Goal: Information Seeking & Learning: Find specific page/section

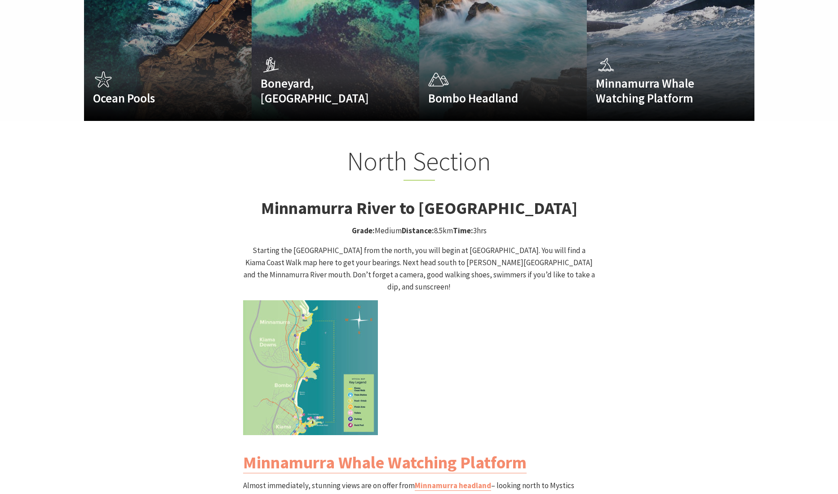
scroll to position [795, 0]
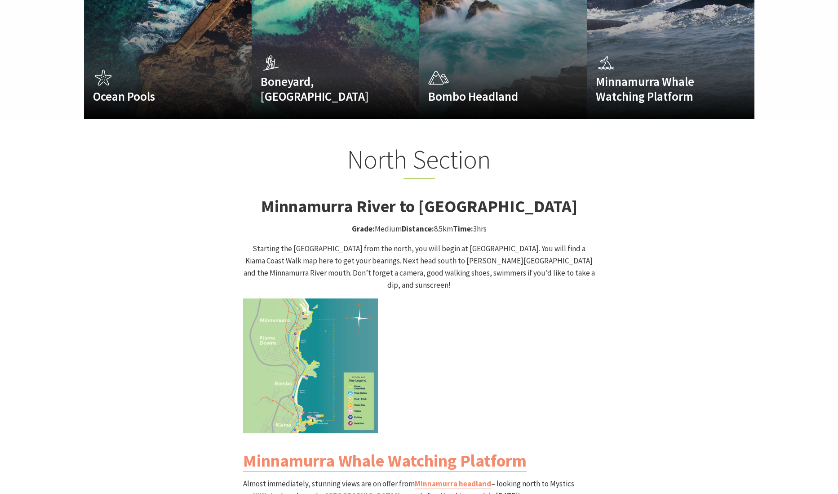
click at [326, 314] on img at bounding box center [310, 365] width 135 height 135
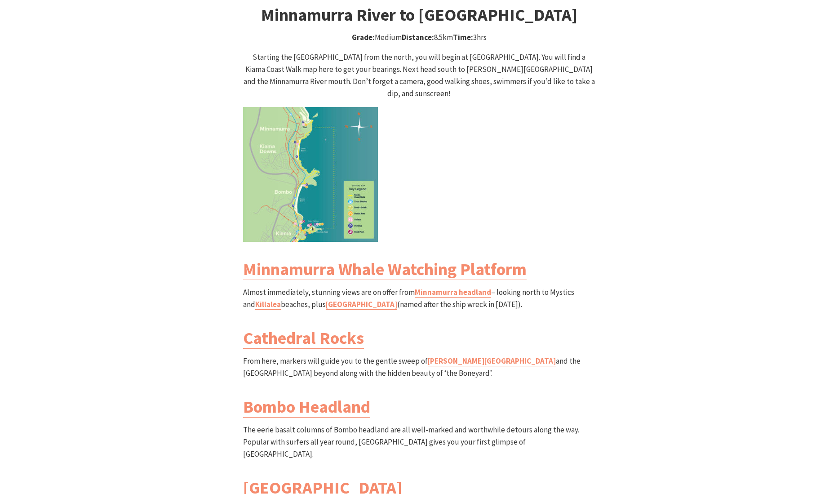
scroll to position [992, 0]
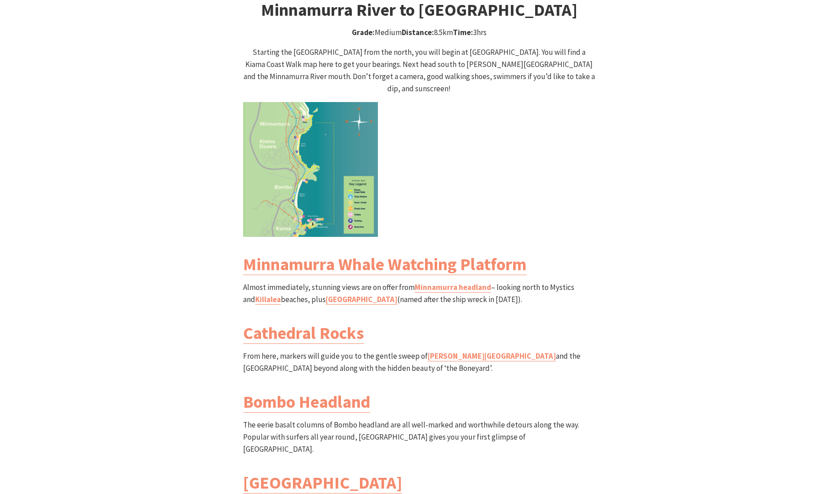
click at [319, 183] on img at bounding box center [310, 169] width 135 height 135
click at [355, 253] on link "Minnamurra Whale Watching Platform" at bounding box center [384, 264] width 283 height 22
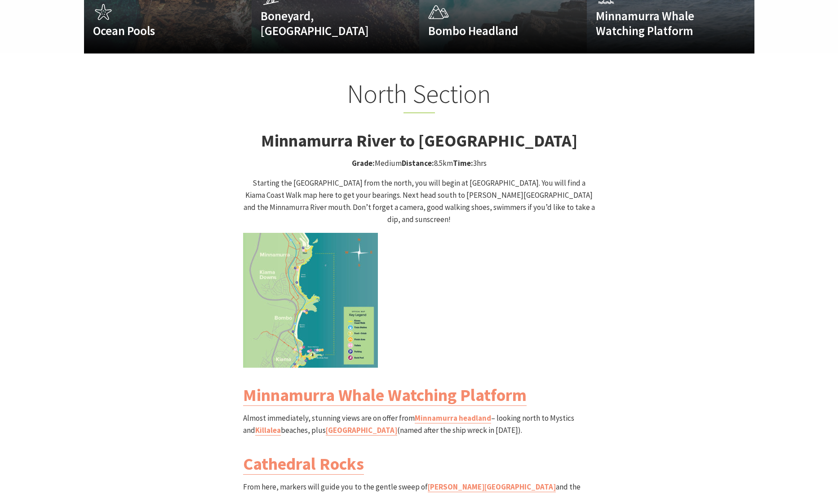
scroll to position [800, 0]
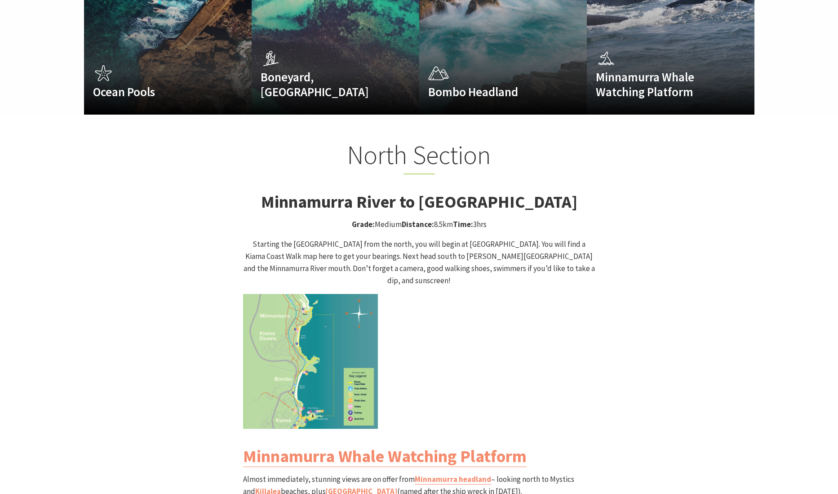
click at [308, 313] on img at bounding box center [310, 361] width 135 height 135
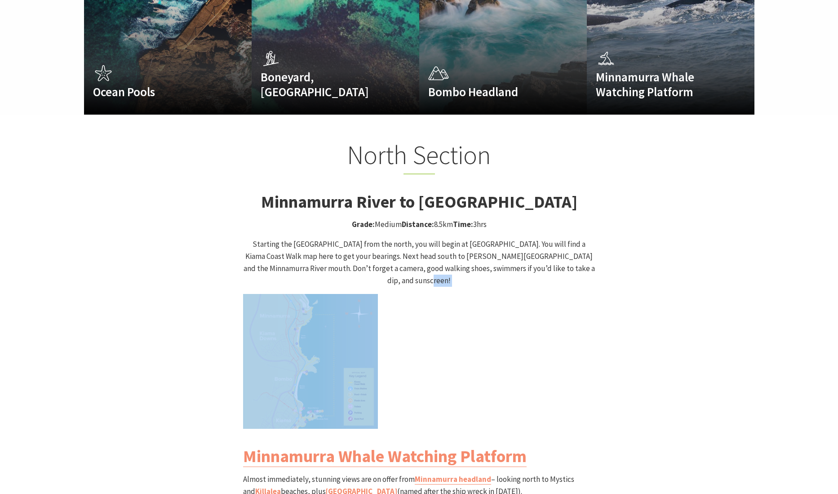
click at [308, 313] on img at bounding box center [310, 361] width 135 height 135
click at [183, 307] on div "North Section Minnamurra River to [GEOGRAPHIC_DATA] Grade: Medium Distance: 8.5…" at bounding box center [419, 453] width 539 height 628
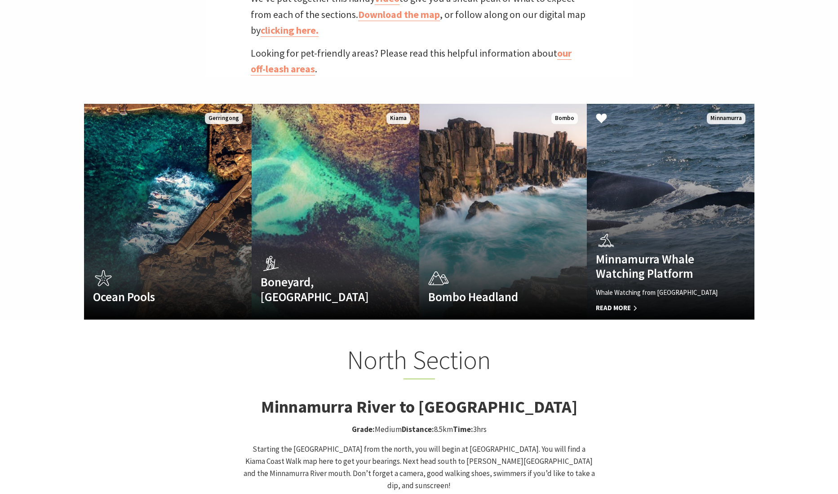
scroll to position [594, 0]
click at [659, 203] on link "Minnamurra Whale Watching Platform Whale Watching from [GEOGRAPHIC_DATA] Read M…" at bounding box center [671, 212] width 168 height 216
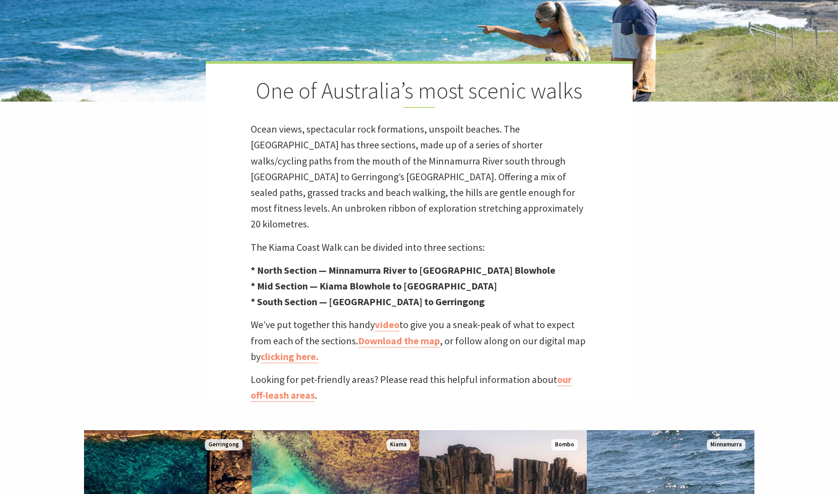
scroll to position [265, 0]
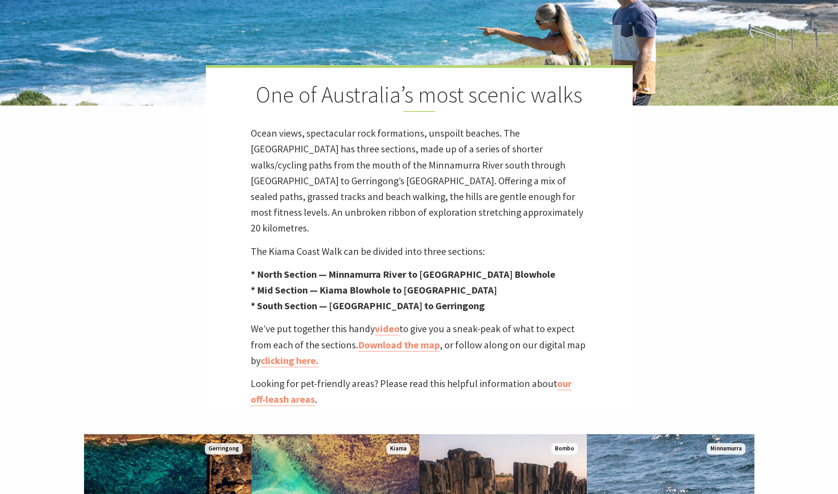
click at [369, 243] on p "The Kiama Coast Walk can be divided into three sections:" at bounding box center [419, 251] width 337 height 16
click at [297, 354] on link "clicking here." at bounding box center [290, 360] width 58 height 13
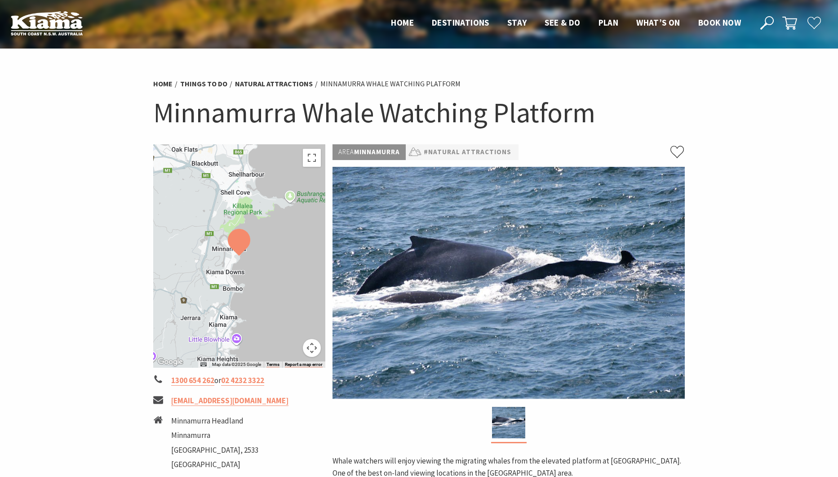
click at [265, 211] on div at bounding box center [239, 255] width 173 height 223
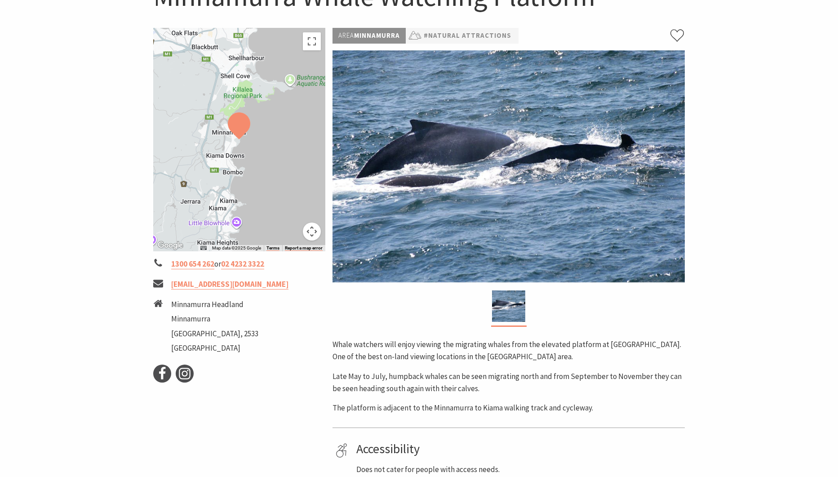
scroll to position [50, 0]
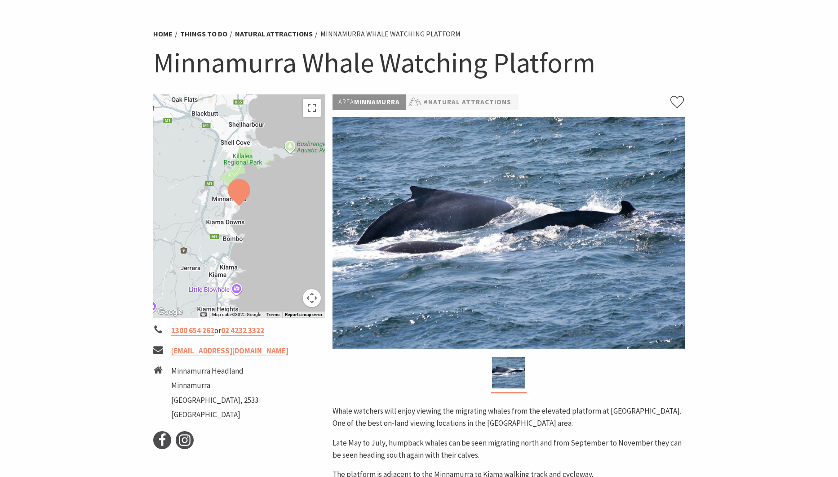
click at [218, 273] on div at bounding box center [239, 205] width 173 height 223
click at [314, 297] on button "Map camera controls" at bounding box center [312, 298] width 18 height 18
click at [308, 106] on button "Toggle fullscreen view" at bounding box center [312, 108] width 18 height 18
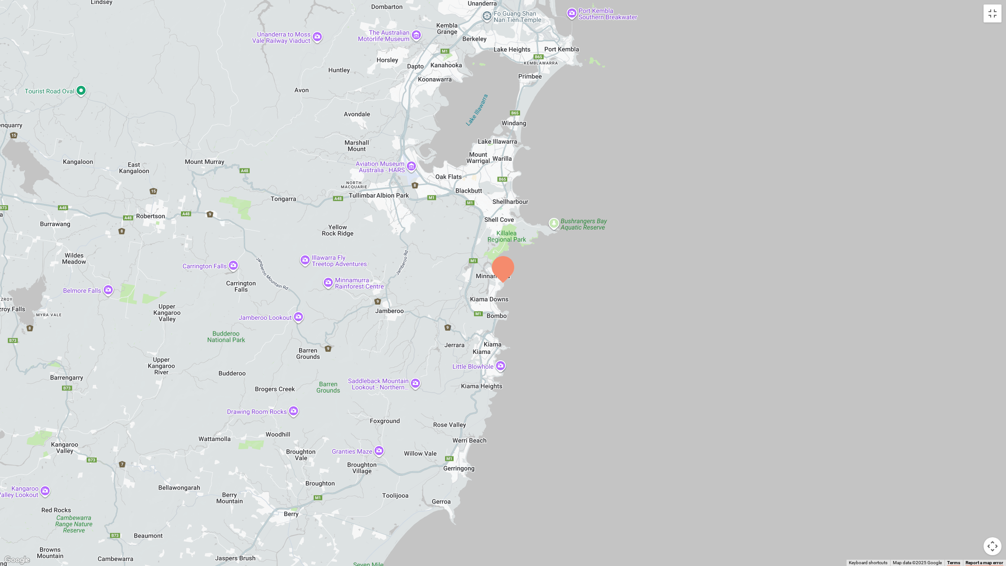
click at [837, 476] on button "Map camera controls" at bounding box center [993, 546] width 18 height 18
click at [837, 476] on button "Zoom in" at bounding box center [970, 501] width 18 height 18
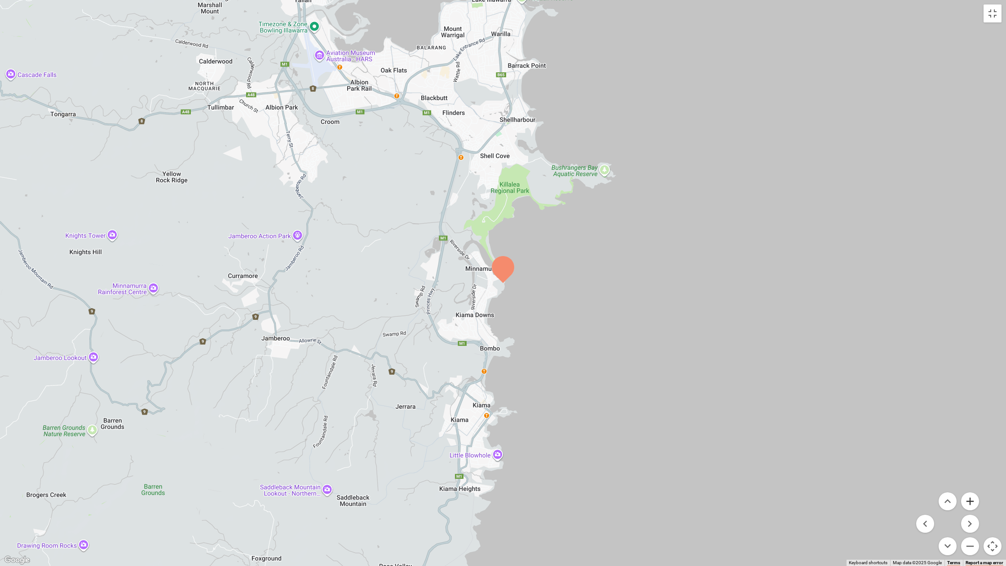
click at [837, 476] on button "Zoom in" at bounding box center [970, 501] width 18 height 18
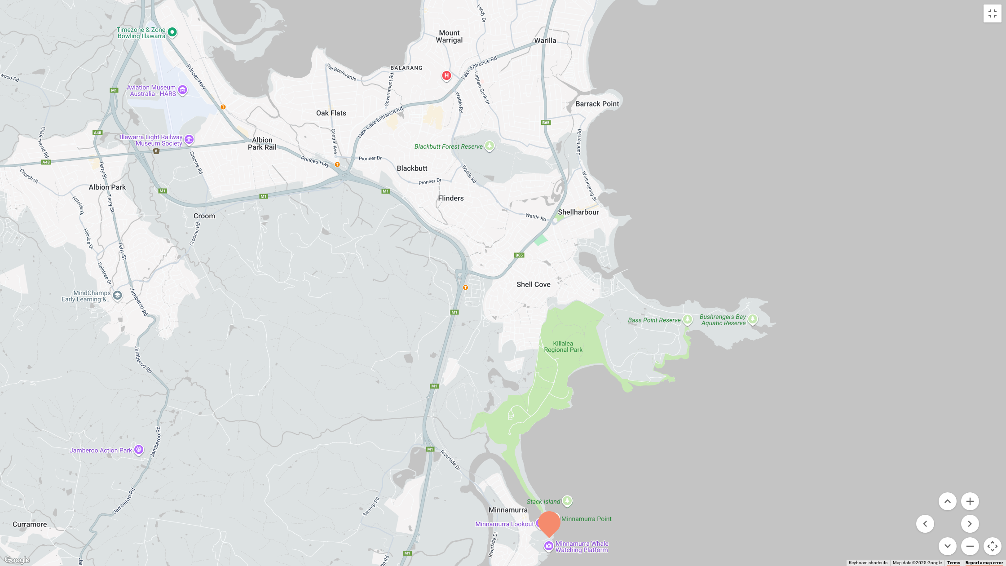
drag, startPoint x: 542, startPoint y: 165, endPoint x: 589, endPoint y: 430, distance: 268.8
click at [589, 430] on div at bounding box center [503, 283] width 1006 height 566
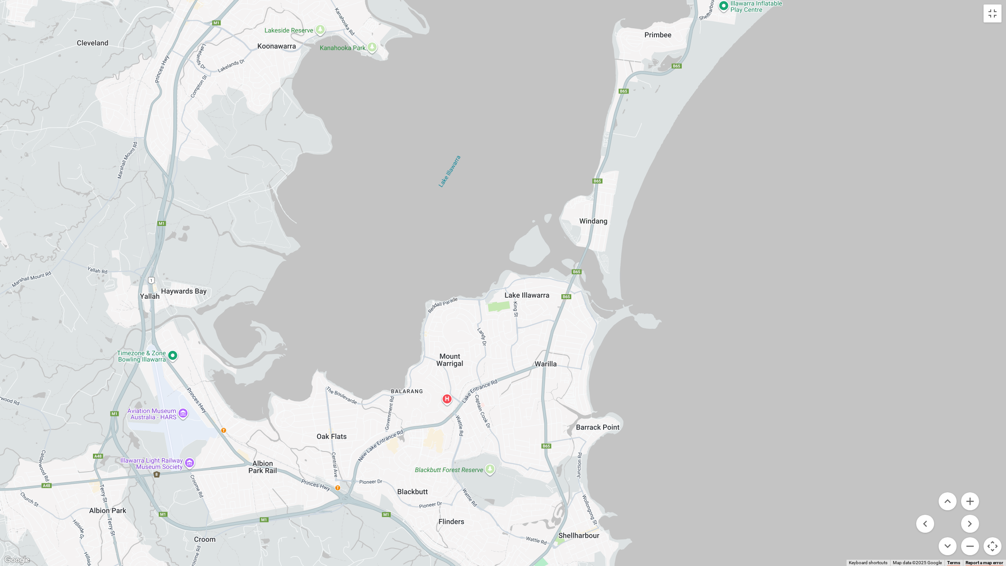
drag, startPoint x: 521, startPoint y: 168, endPoint x: 524, endPoint y: 491, distance: 322.6
click at [524, 476] on div at bounding box center [503, 283] width 1006 height 566
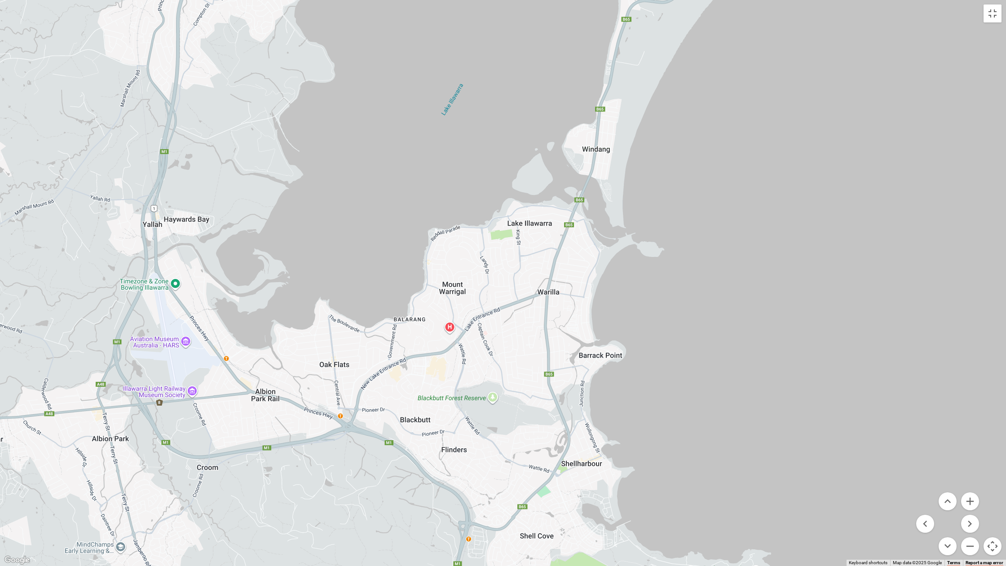
drag, startPoint x: 524, startPoint y: 491, endPoint x: 527, endPoint y: 410, distance: 80.9
click at [527, 410] on div at bounding box center [503, 283] width 1006 height 566
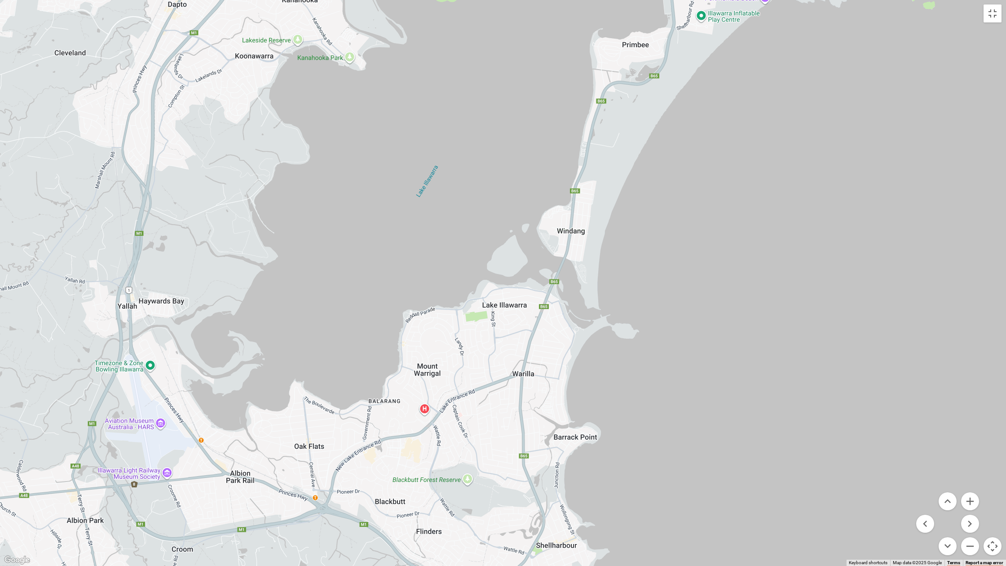
drag, startPoint x: 699, startPoint y: 102, endPoint x: 667, endPoint y: 176, distance: 81.3
click at [673, 159] on div at bounding box center [503, 283] width 1006 height 566
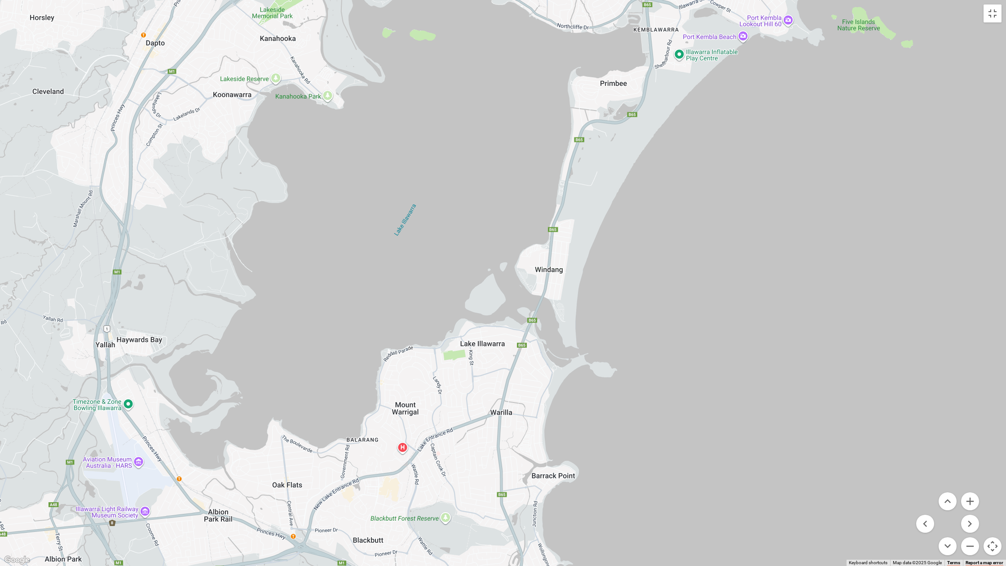
drag, startPoint x: 664, startPoint y: 319, endPoint x: 643, endPoint y: 464, distance: 145.8
click at [641, 465] on div at bounding box center [503, 283] width 1006 height 566
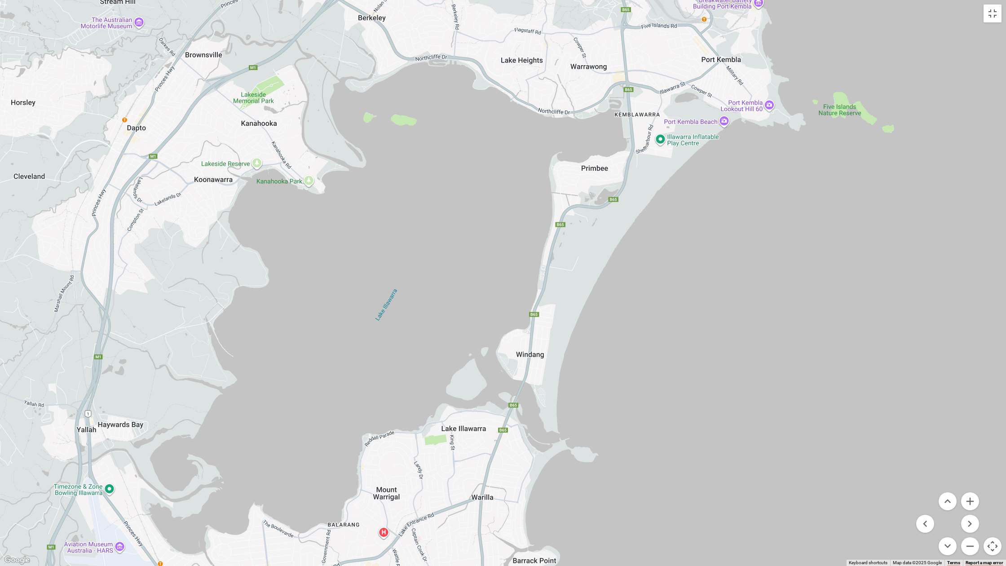
drag, startPoint x: 667, startPoint y: 245, endPoint x: 673, endPoint y: 207, distance: 38.3
click at [673, 207] on div at bounding box center [503, 283] width 1006 height 566
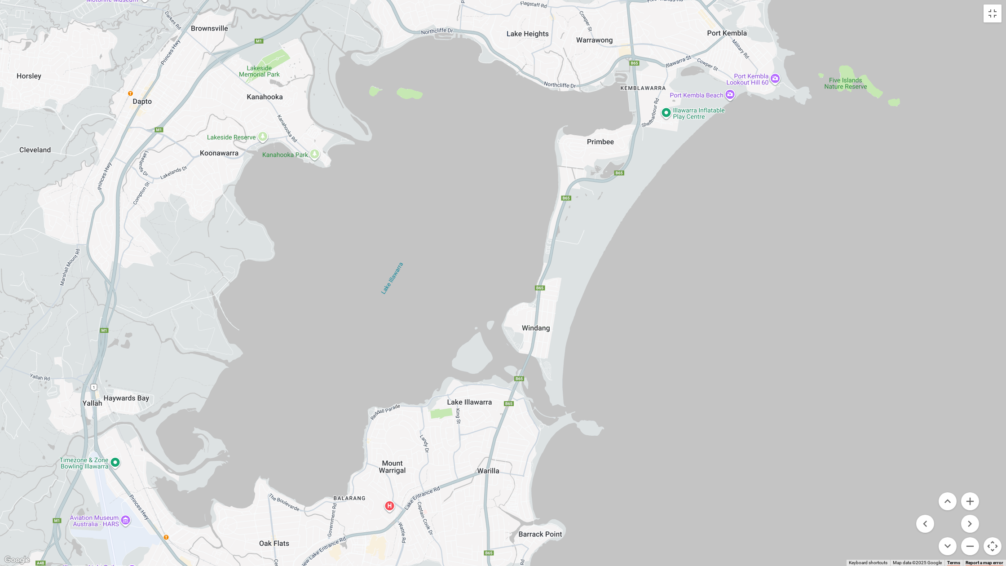
drag, startPoint x: 644, startPoint y: 359, endPoint x: 679, endPoint y: 195, distance: 167.3
click at [679, 196] on div at bounding box center [503, 283] width 1006 height 566
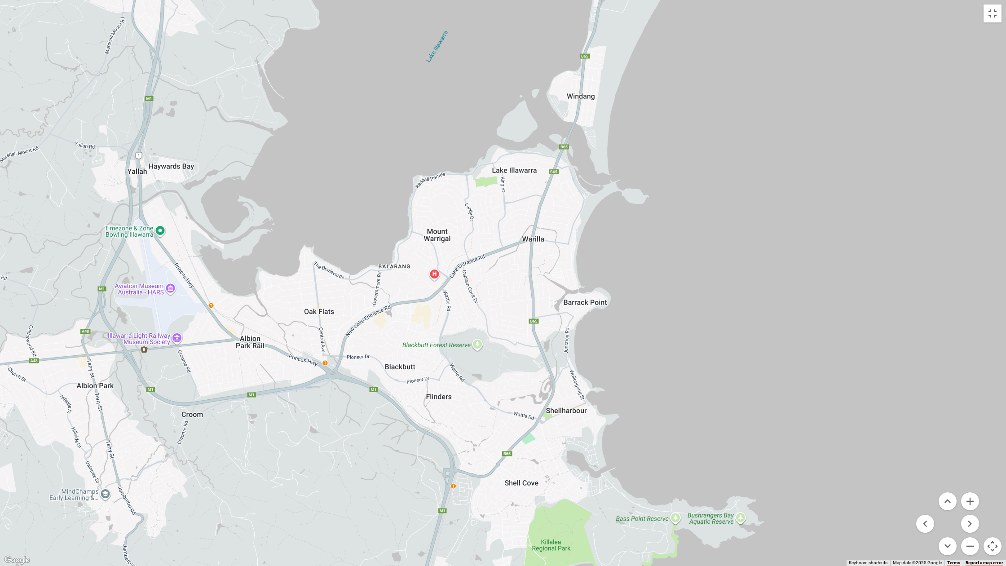
drag, startPoint x: 653, startPoint y: 353, endPoint x: 645, endPoint y: 231, distance: 122.0
click at [646, 234] on div at bounding box center [503, 283] width 1006 height 566
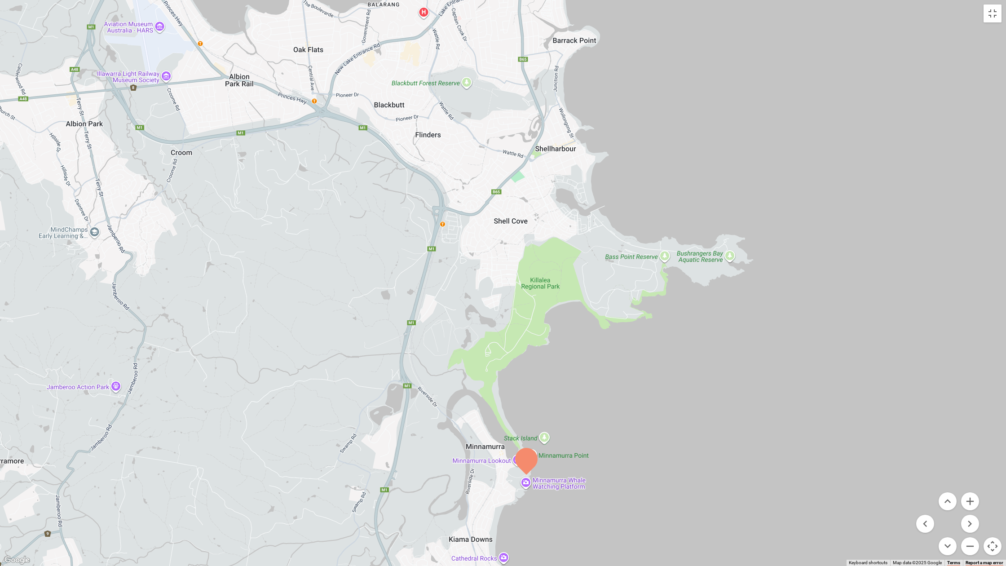
drag, startPoint x: 647, startPoint y: 312, endPoint x: 660, endPoint y: 227, distance: 85.4
click at [660, 228] on div at bounding box center [503, 283] width 1006 height 566
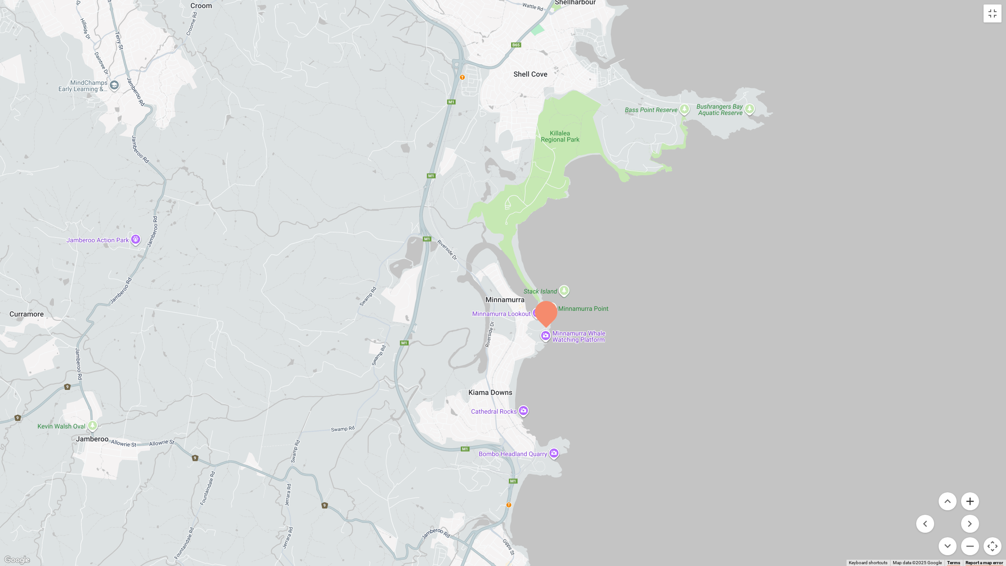
click at [837, 476] on button "Zoom in" at bounding box center [970, 501] width 18 height 18
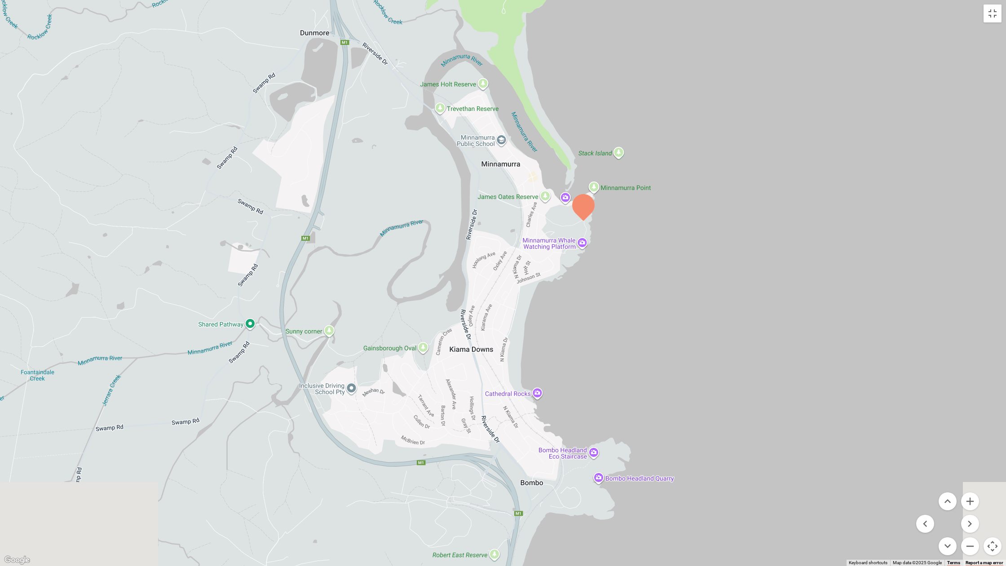
drag, startPoint x: 806, startPoint y: 436, endPoint x: 801, endPoint y: 282, distance: 154.2
click at [801, 282] on div at bounding box center [503, 283] width 1006 height 566
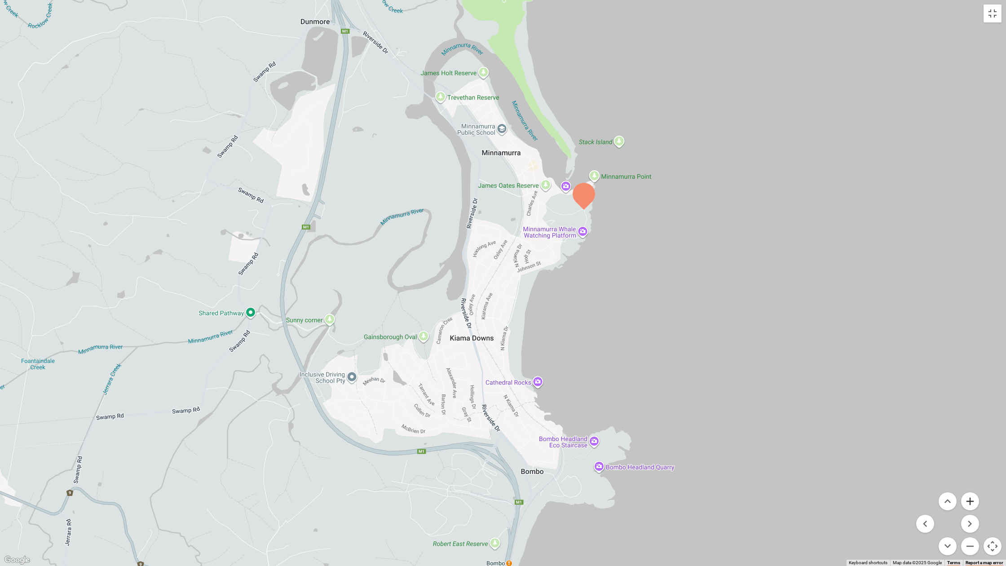
click at [837, 476] on button "Zoom in" at bounding box center [970, 501] width 18 height 18
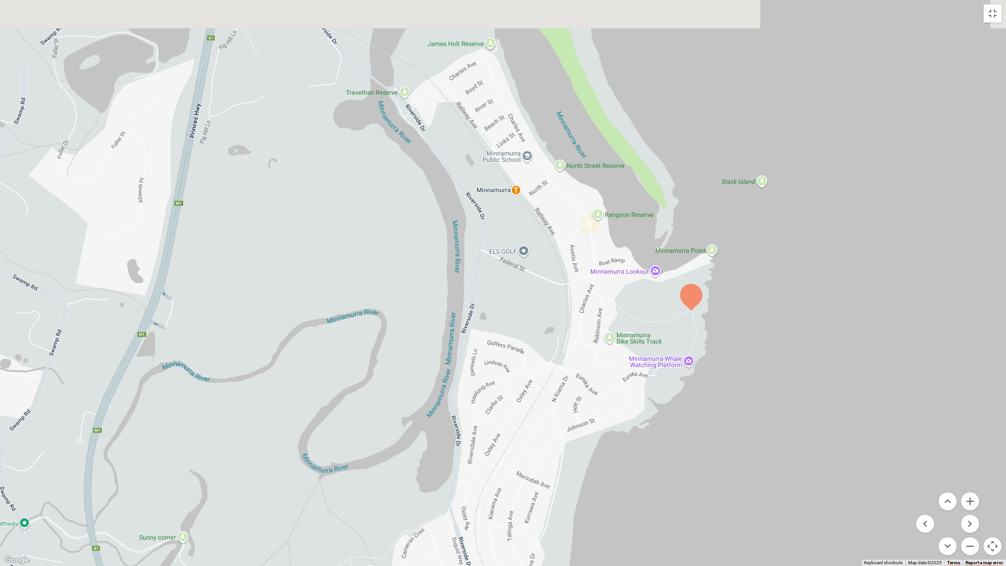
drag, startPoint x: 698, startPoint y: 224, endPoint x: 725, endPoint y: 400, distance: 177.6
click at [725, 400] on div at bounding box center [503, 283] width 1006 height 566
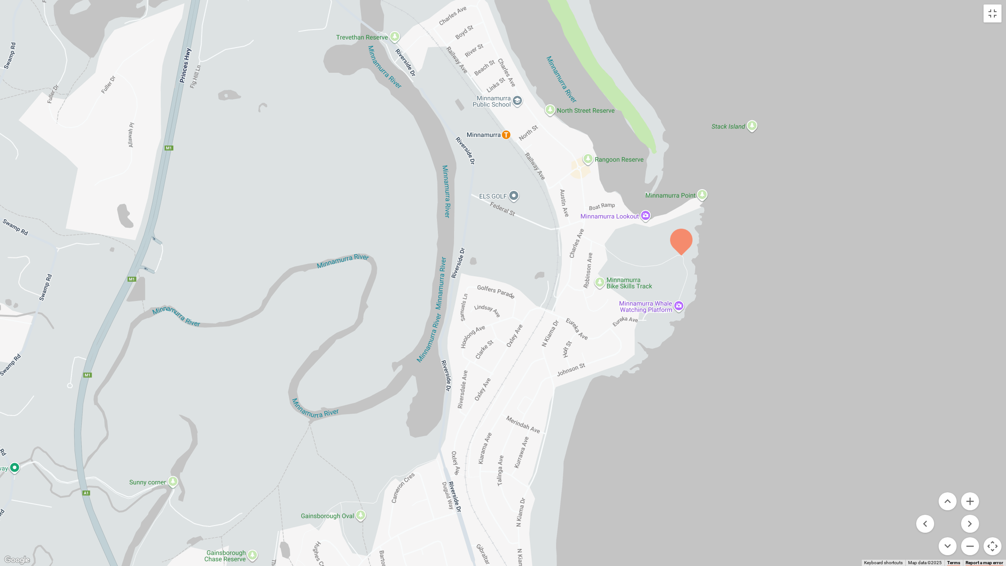
drag, startPoint x: 731, startPoint y: 260, endPoint x: 721, endPoint y: 204, distance: 57.0
click at [721, 204] on div at bounding box center [503, 283] width 1006 height 566
click at [703, 197] on div at bounding box center [503, 283] width 1006 height 566
click at [752, 206] on div "Minnamurra Point Minnamurra Point Minnamurra NSW 2533 Australia View on Google …" at bounding box center [503, 283] width 1006 height 566
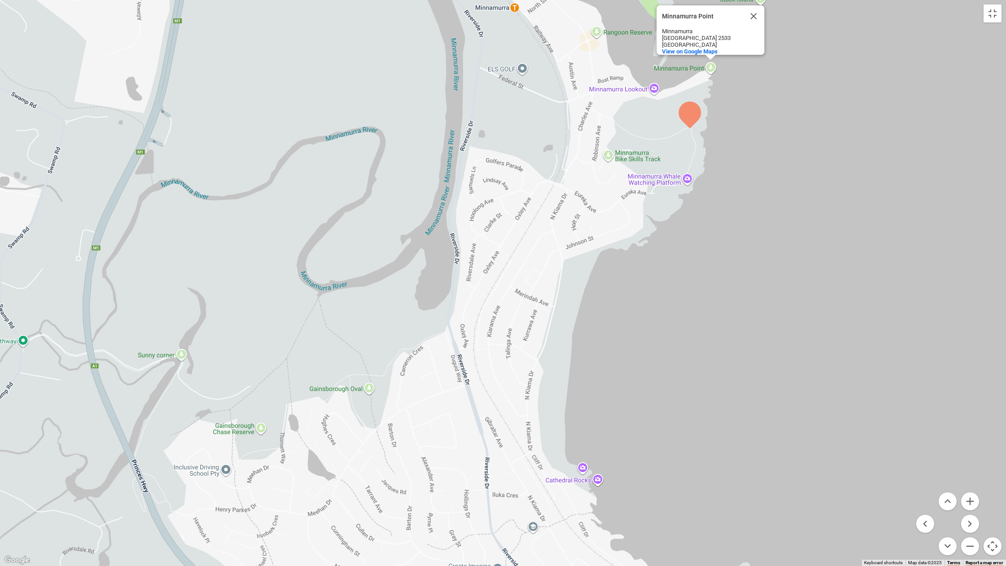
drag, startPoint x: 758, startPoint y: 363, endPoint x: 766, endPoint y: 213, distance: 150.3
click at [766, 213] on div "Minnamurra Point Minnamurra Point Minnamurra NSW 2533 Australia View on Google …" at bounding box center [503, 283] width 1006 height 566
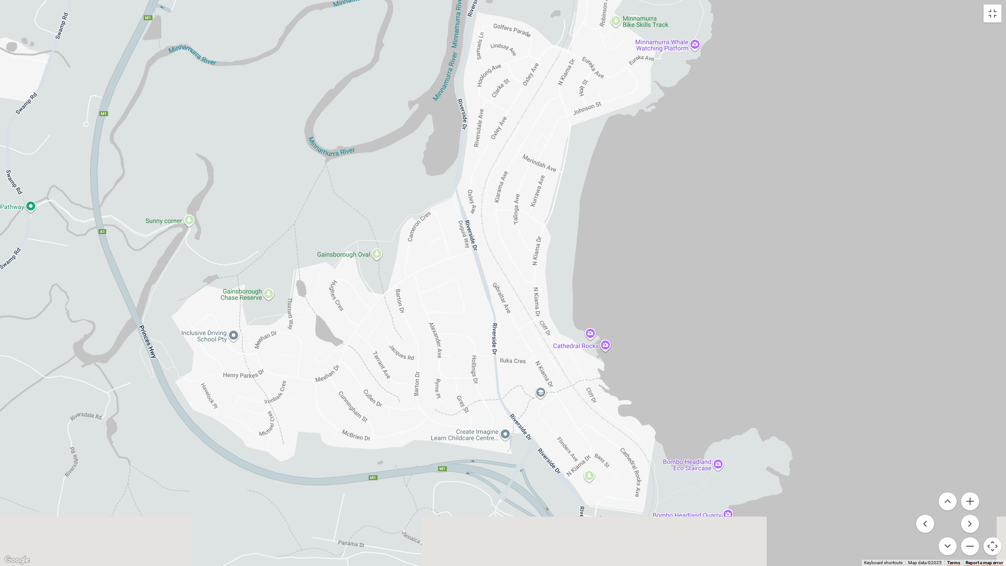
drag, startPoint x: 673, startPoint y: 363, endPoint x: 682, endPoint y: 232, distance: 132.0
click at [682, 232] on div "Minnamurra Point Minnamurra Point Minnamurra NSW 2533 Australia View on Google …" at bounding box center [503, 283] width 1006 height 566
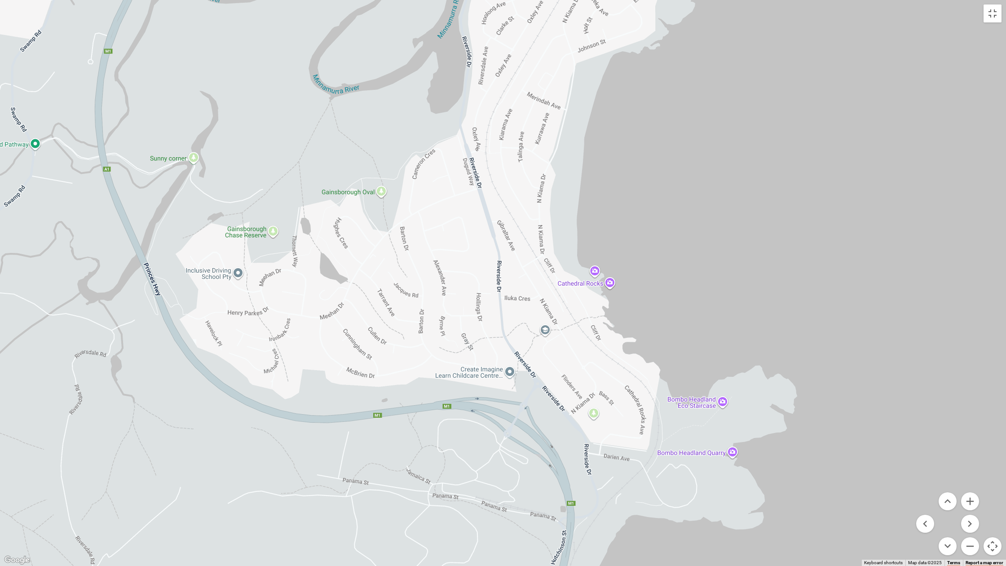
drag, startPoint x: 682, startPoint y: 342, endPoint x: 683, endPoint y: 271, distance: 71.5
click at [683, 272] on div "Minnamurra Point Minnamurra Point Minnamurra NSW 2533 Australia View on Google …" at bounding box center [503, 283] width 1006 height 566
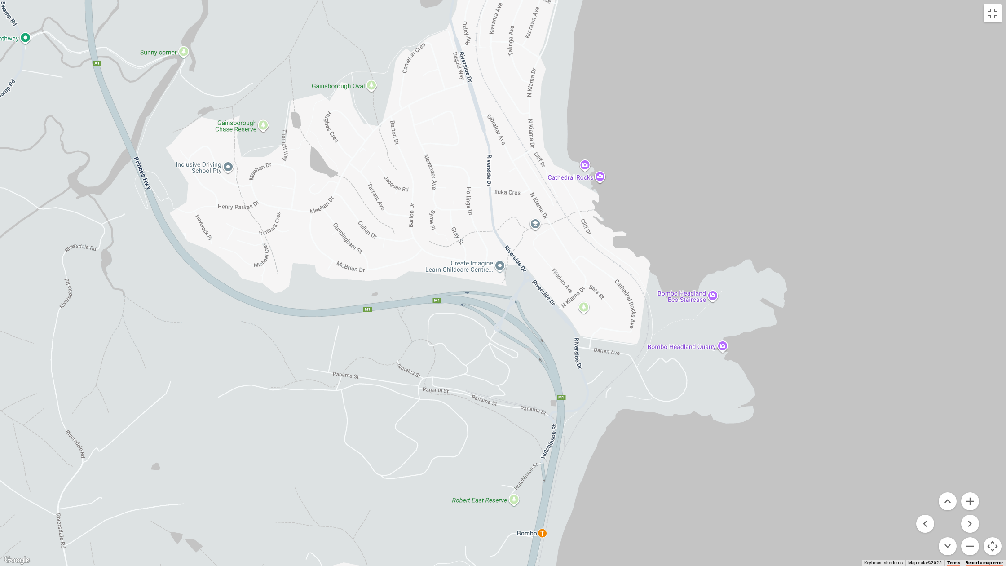
drag, startPoint x: 746, startPoint y: 378, endPoint x: 721, endPoint y: 300, distance: 81.7
click at [722, 300] on div "Minnamurra Point Minnamurra Point Minnamurra NSW 2533 Australia View on Google …" at bounding box center [503, 283] width 1006 height 566
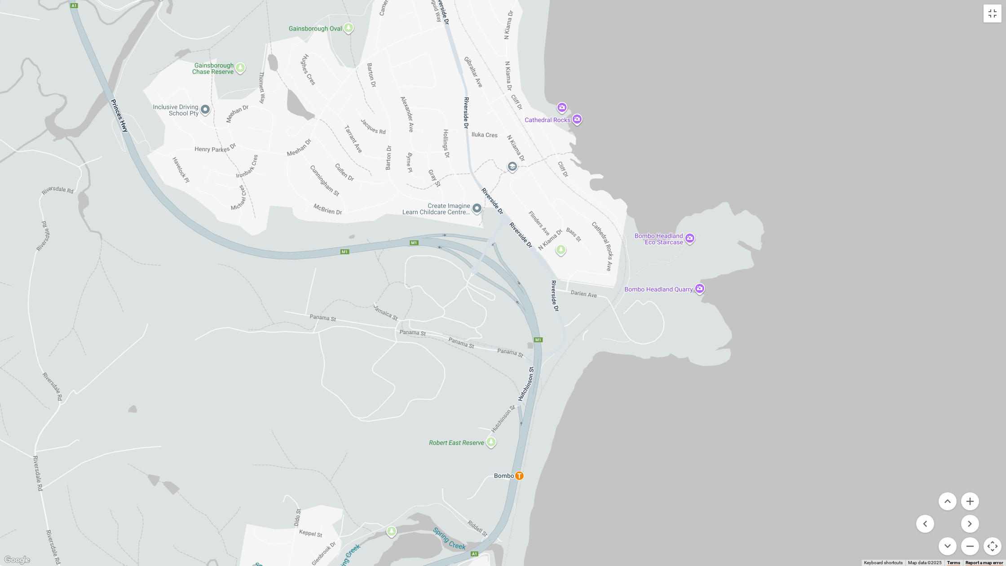
drag, startPoint x: 725, startPoint y: 365, endPoint x: 727, endPoint y: 315, distance: 49.9
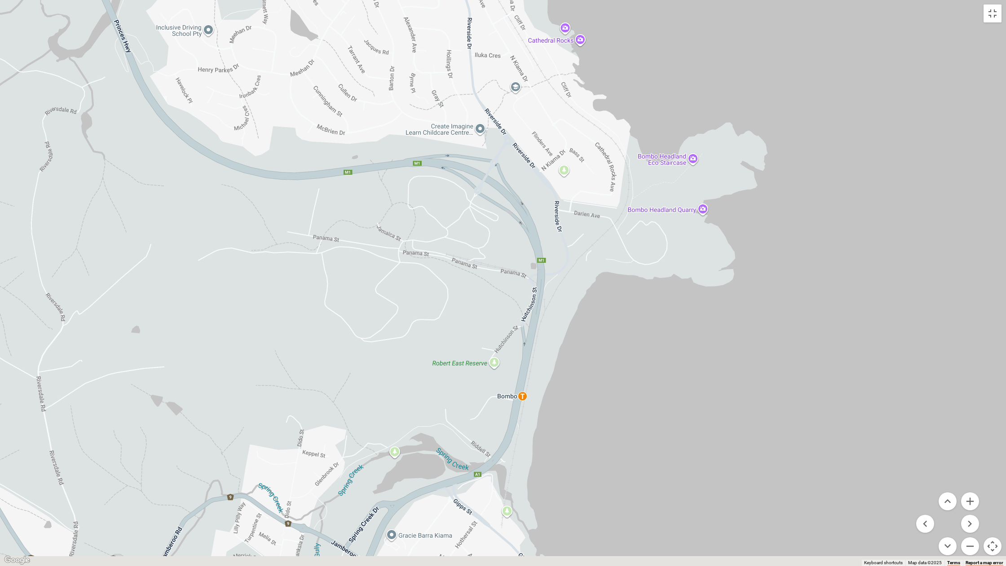
click at [727, 315] on div "Minnamurra Point Minnamurra Point Minnamurra NSW 2533 Australia View on Google …" at bounding box center [503, 283] width 1006 height 566
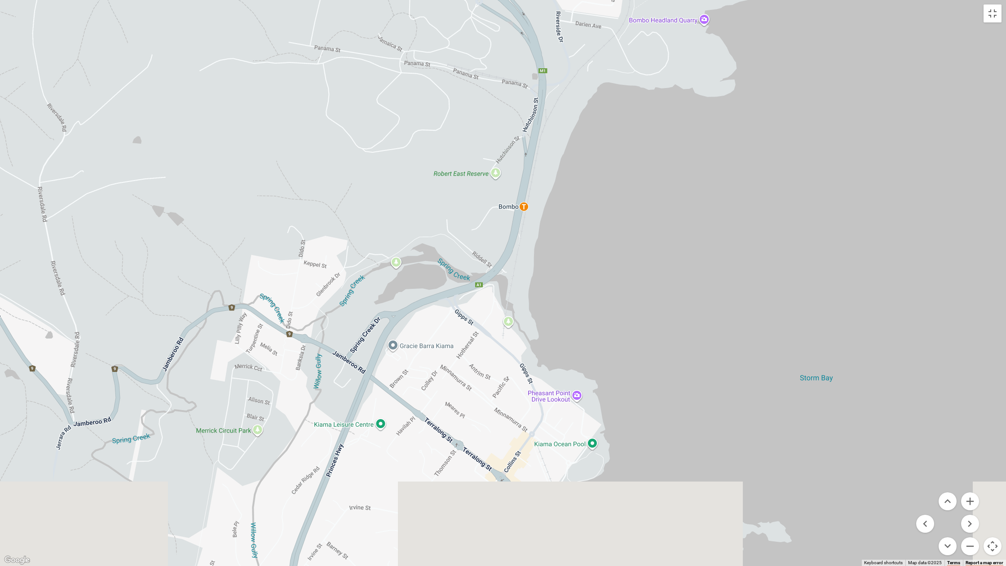
drag, startPoint x: 713, startPoint y: 344, endPoint x: 710, endPoint y: 212, distance: 132.6
click at [710, 212] on div "Minnamurra Point Minnamurra Point Minnamurra NSW 2533 Australia View on Google …" at bounding box center [503, 283] width 1006 height 566
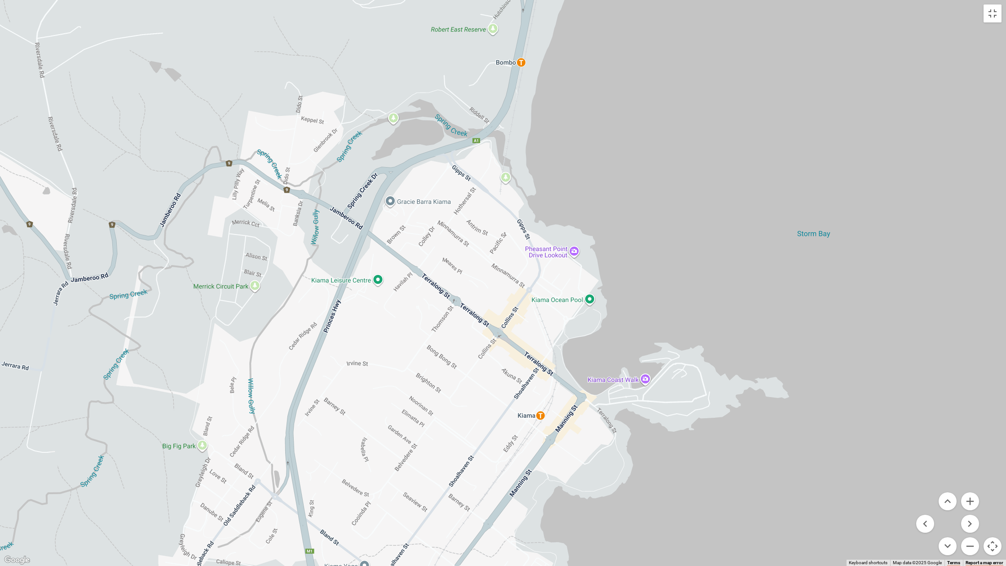
click at [647, 381] on div "Minnamurra Point Minnamurra Point Minnamurra NSW 2533 Australia View on Google …" at bounding box center [503, 283] width 1006 height 566
click at [800, 328] on div "Kiama Coast Walk Kiama Coast Walk Blowhole Point Rd Kiama NSW 2533 Australia Vi…" at bounding box center [503, 283] width 1006 height 566
click at [802, 321] on div "Kiama Coast Walk Kiama Coast Walk Blowhole Point Rd Kiama NSW 2533 Australia Vi…" at bounding box center [503, 283] width 1006 height 566
click at [687, 323] on button "Close" at bounding box center [688, 328] width 22 height 22
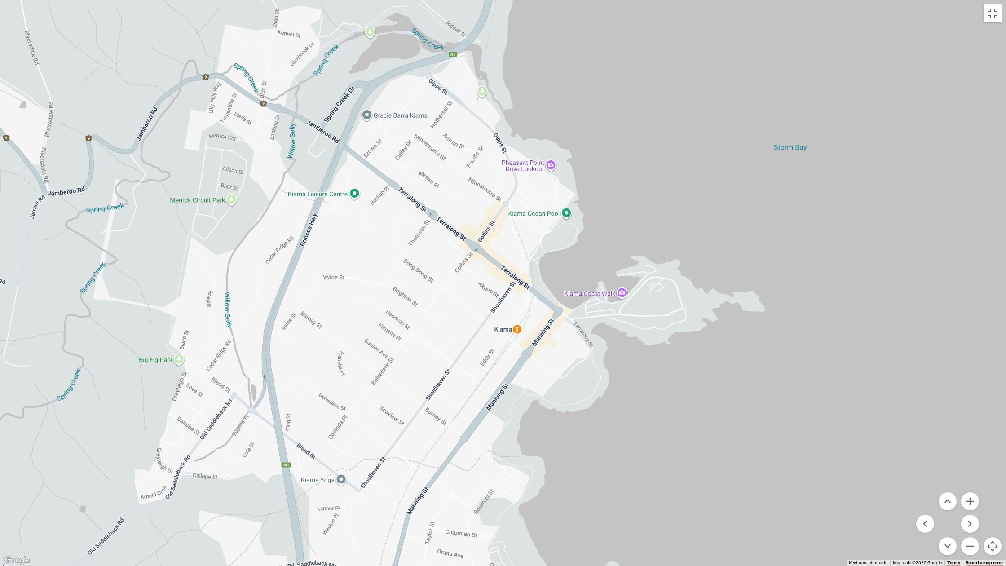
drag, startPoint x: 783, startPoint y: 345, endPoint x: 759, endPoint y: 256, distance: 91.7
click at [759, 256] on div at bounding box center [503, 283] width 1006 height 566
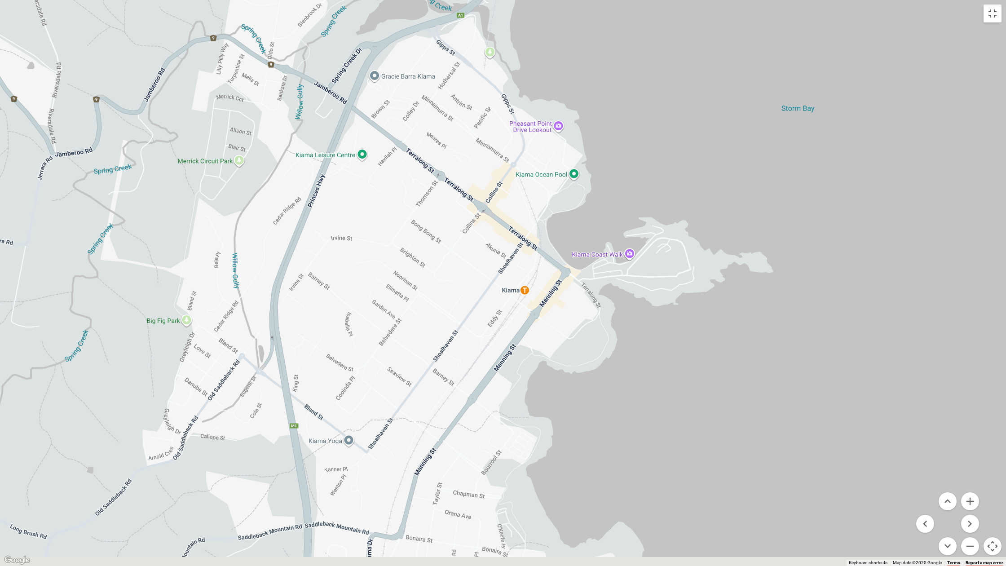
drag, startPoint x: 706, startPoint y: 386, endPoint x: 743, endPoint y: 290, distance: 102.8
click at [741, 295] on div at bounding box center [503, 283] width 1006 height 566
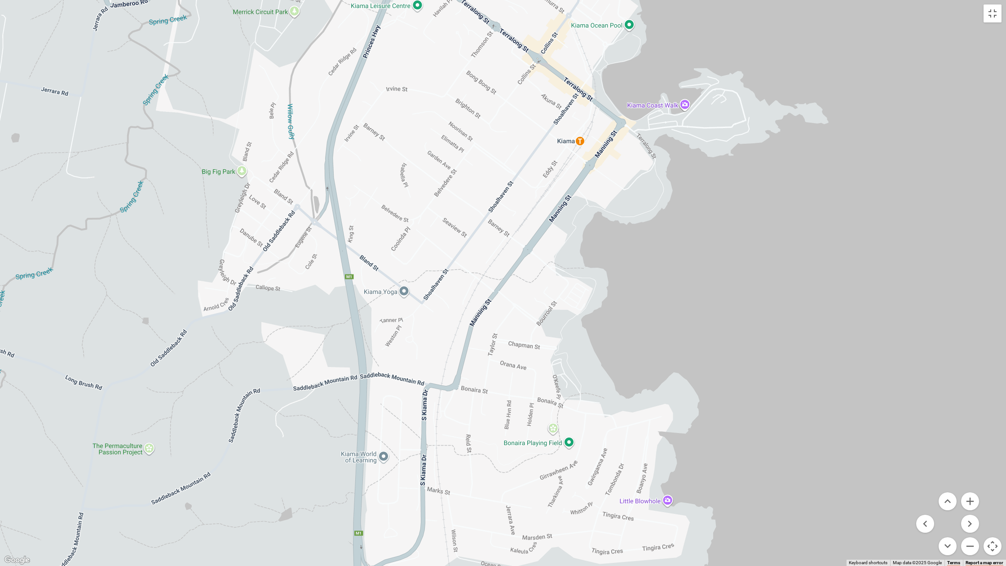
drag, startPoint x: 744, startPoint y: 367, endPoint x: 751, endPoint y: 300, distance: 67.3
click at [751, 301] on div at bounding box center [503, 283] width 1006 height 566
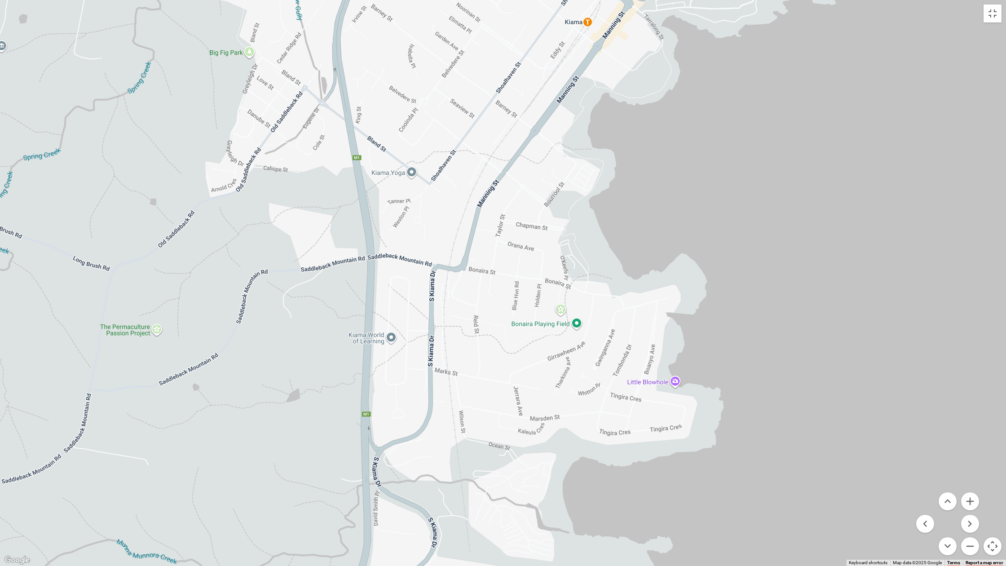
drag, startPoint x: 773, startPoint y: 358, endPoint x: 775, endPoint y: 277, distance: 80.9
click at [775, 283] on div at bounding box center [503, 283] width 1006 height 566
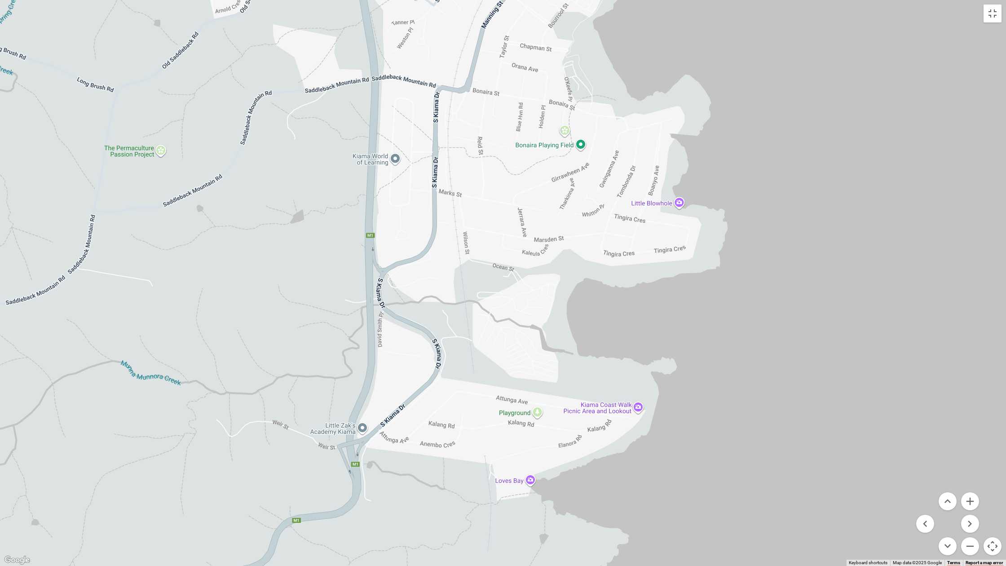
drag, startPoint x: 760, startPoint y: 406, endPoint x: 756, endPoint y: 310, distance: 95.3
click at [757, 316] on div at bounding box center [503, 283] width 1006 height 566
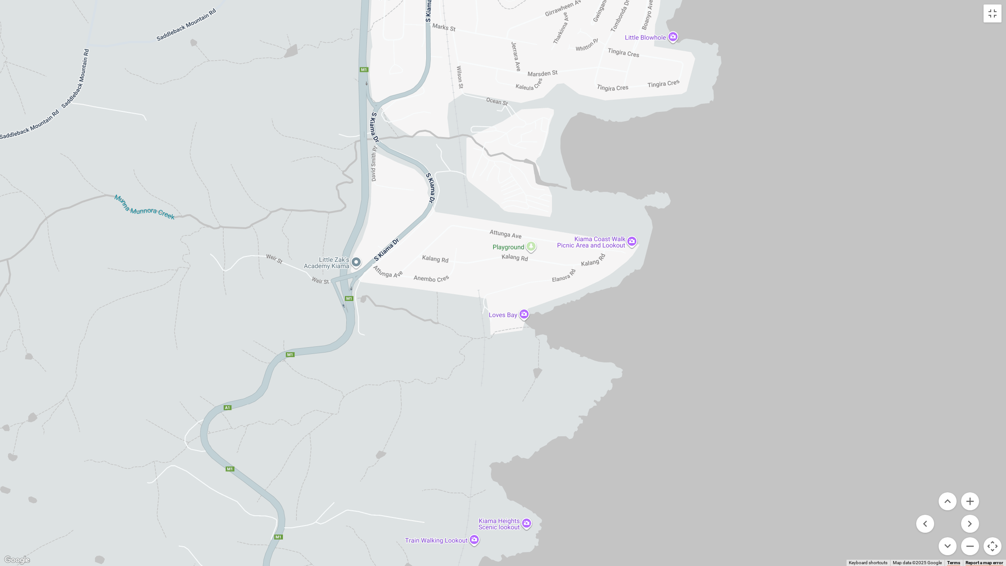
drag, startPoint x: 725, startPoint y: 404, endPoint x: 735, endPoint y: 314, distance: 90.3
click at [735, 318] on div at bounding box center [503, 283] width 1006 height 566
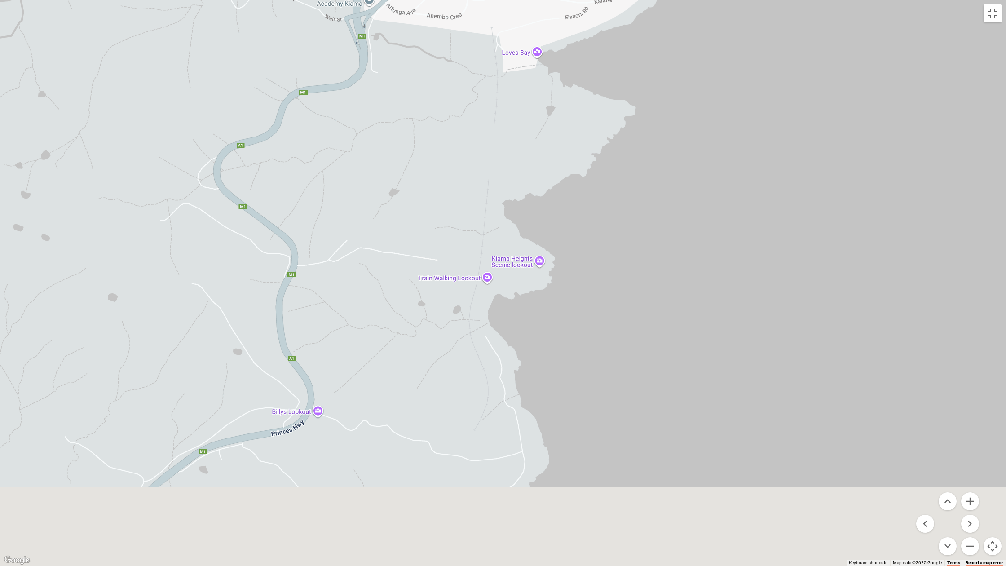
drag, startPoint x: 672, startPoint y: 394, endPoint x: 671, endPoint y: 268, distance: 126.2
click at [671, 268] on div at bounding box center [503, 283] width 1006 height 566
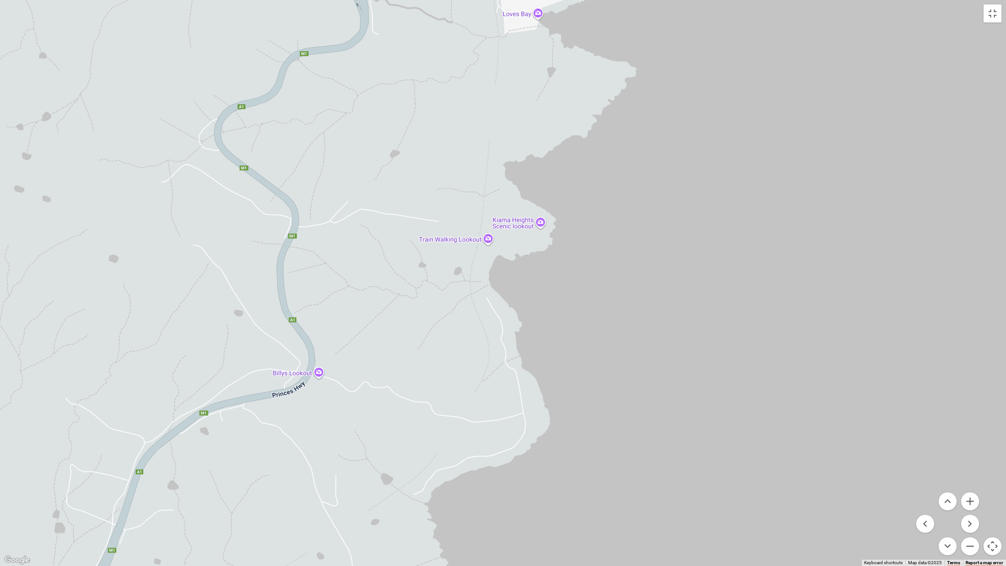
drag, startPoint x: 668, startPoint y: 365, endPoint x: 666, endPoint y: 269, distance: 96.2
click at [665, 276] on div at bounding box center [503, 283] width 1006 height 566
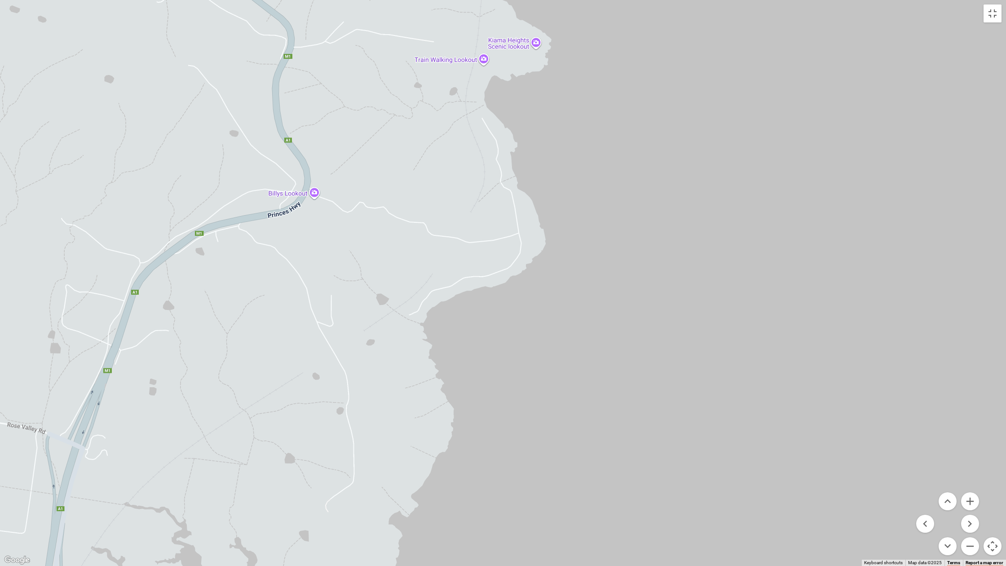
drag, startPoint x: 668, startPoint y: 363, endPoint x: 672, endPoint y: 253, distance: 110.1
click at [673, 265] on div at bounding box center [503, 283] width 1006 height 566
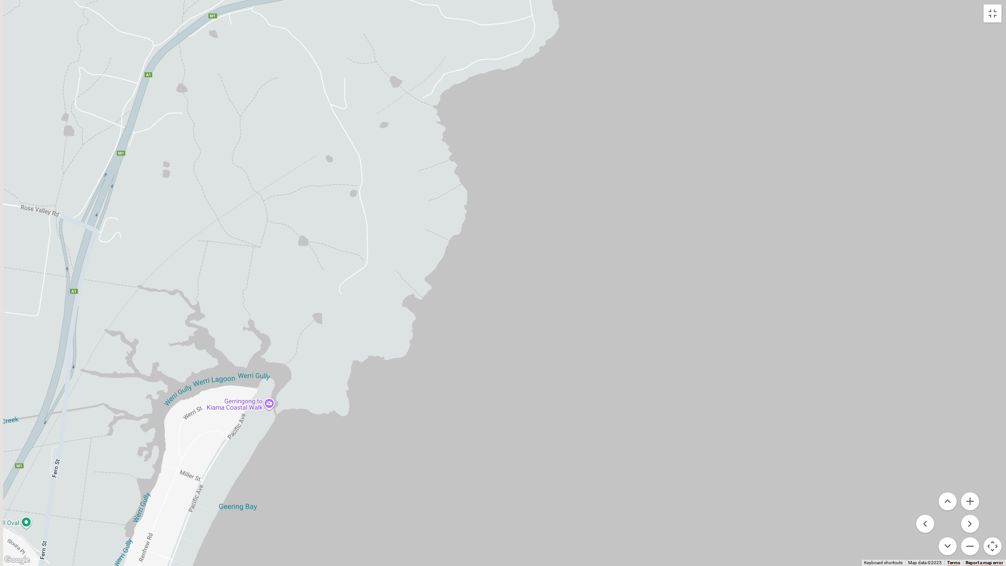
drag, startPoint x: 659, startPoint y: 341, endPoint x: 704, endPoint y: 261, distance: 91.9
click at [703, 263] on div at bounding box center [503, 283] width 1006 height 566
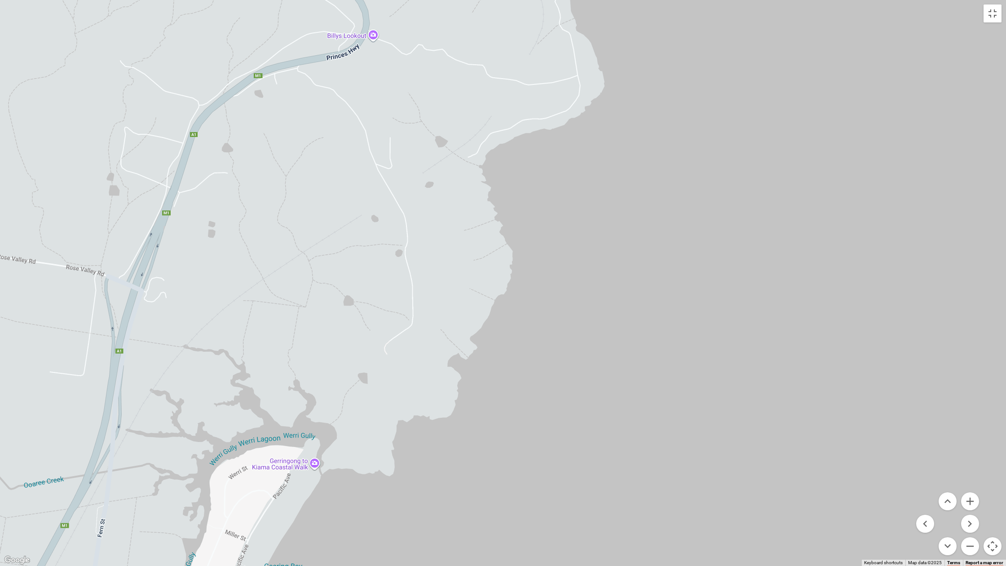
drag, startPoint x: 643, startPoint y: 187, endPoint x: 625, endPoint y: 361, distance: 174.8
click at [624, 359] on div at bounding box center [503, 283] width 1006 height 566
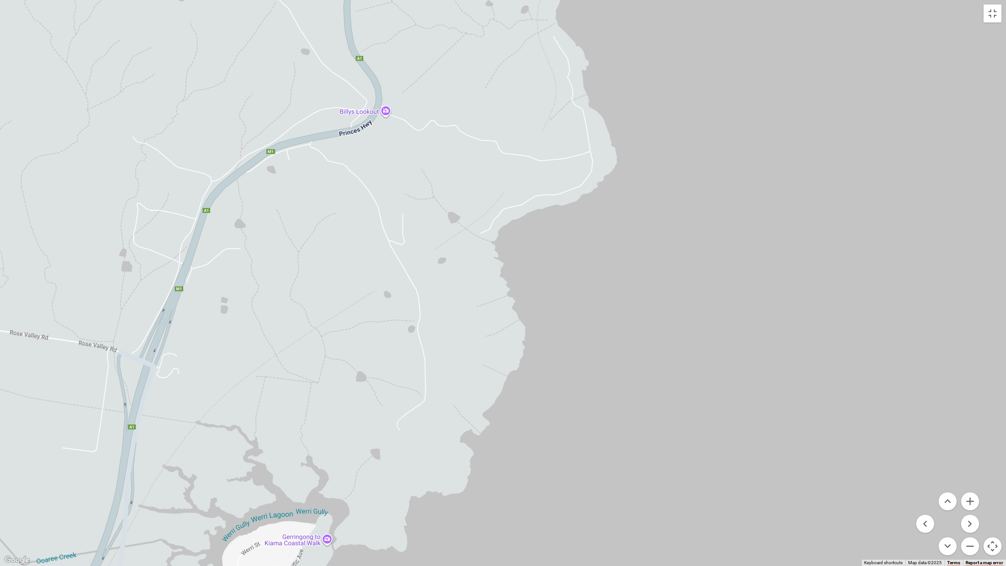
drag, startPoint x: 665, startPoint y: 301, endPoint x: 689, endPoint y: 203, distance: 100.2
click at [688, 208] on div at bounding box center [503, 283] width 1006 height 566
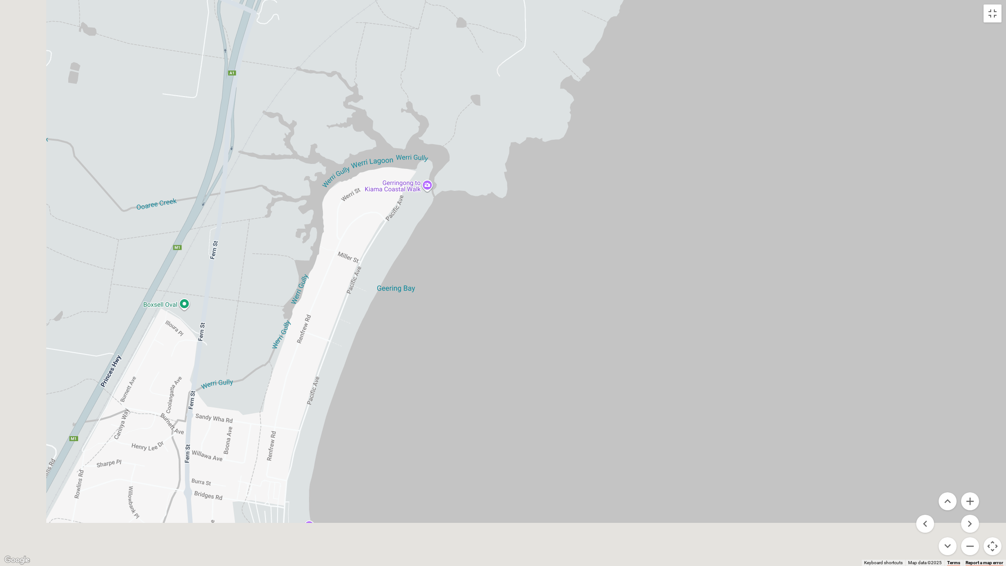
drag, startPoint x: 618, startPoint y: 264, endPoint x: 668, endPoint y: 139, distance: 134.6
click at [666, 144] on div at bounding box center [503, 283] width 1006 height 566
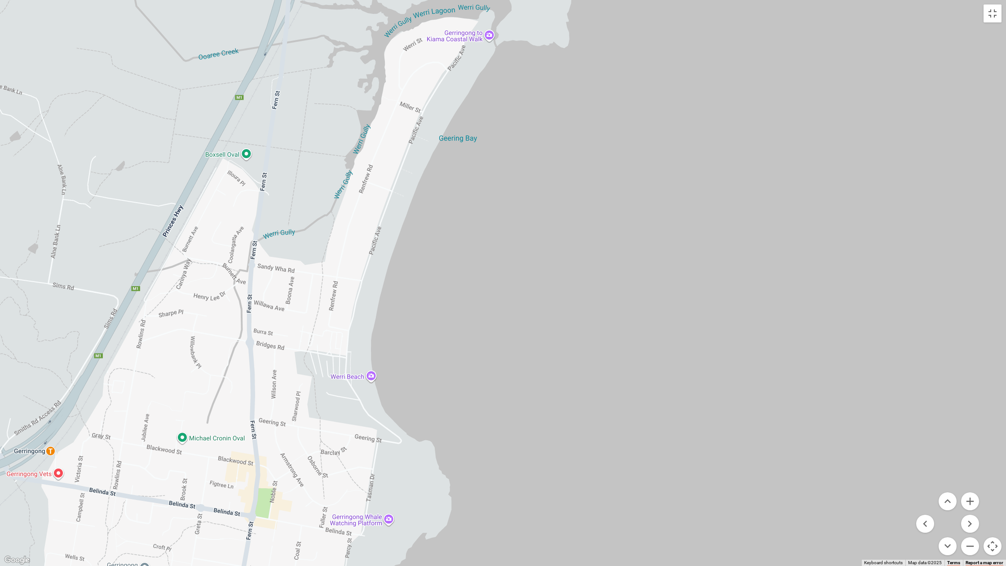
drag, startPoint x: 647, startPoint y: 282, endPoint x: 678, endPoint y: 154, distance: 131.3
click at [677, 164] on div at bounding box center [503, 283] width 1006 height 566
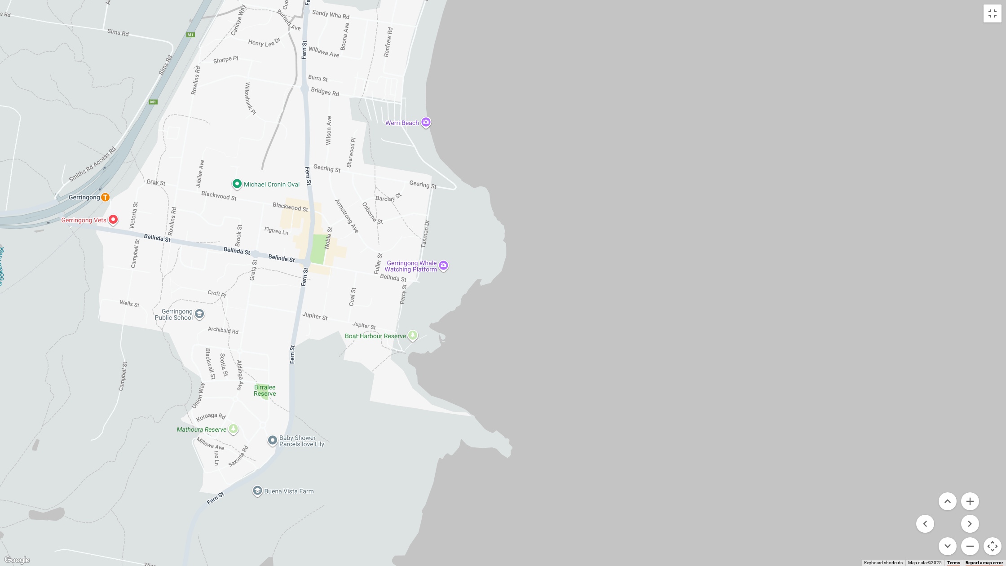
drag, startPoint x: 655, startPoint y: 258, endPoint x: 673, endPoint y: 152, distance: 107.7
click at [673, 165] on div at bounding box center [503, 283] width 1006 height 566
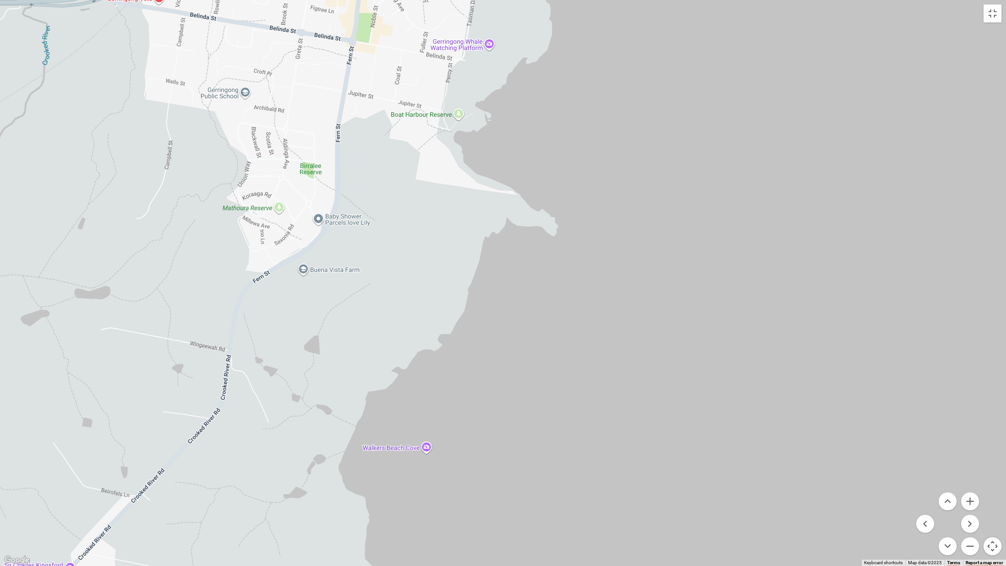
drag, startPoint x: 634, startPoint y: 259, endPoint x: 673, endPoint y: 154, distance: 112.3
click at [672, 165] on div at bounding box center [503, 283] width 1006 height 566
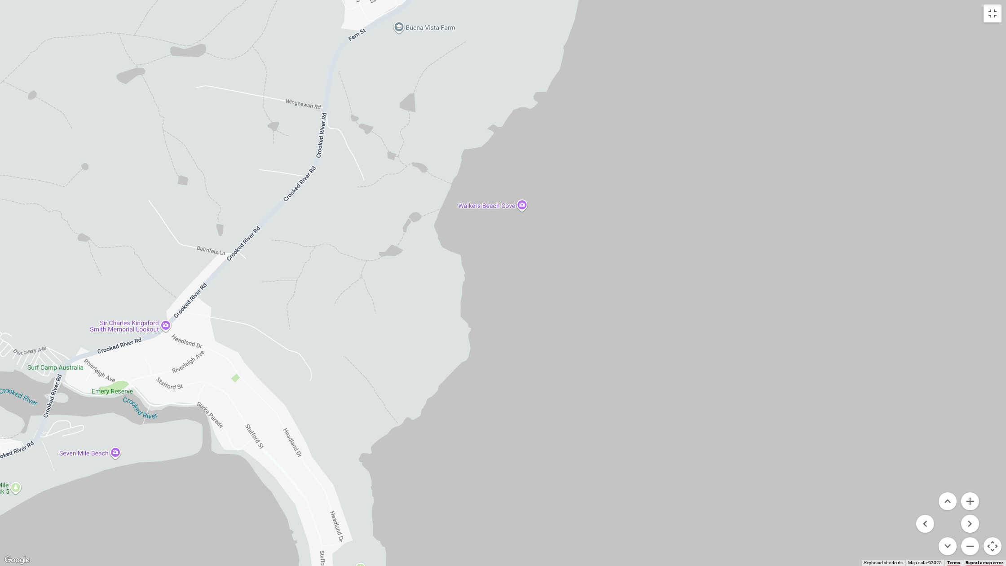
drag, startPoint x: 641, startPoint y: 243, endPoint x: 673, endPoint y: 162, distance: 86.8
click at [672, 165] on div at bounding box center [503, 283] width 1006 height 566
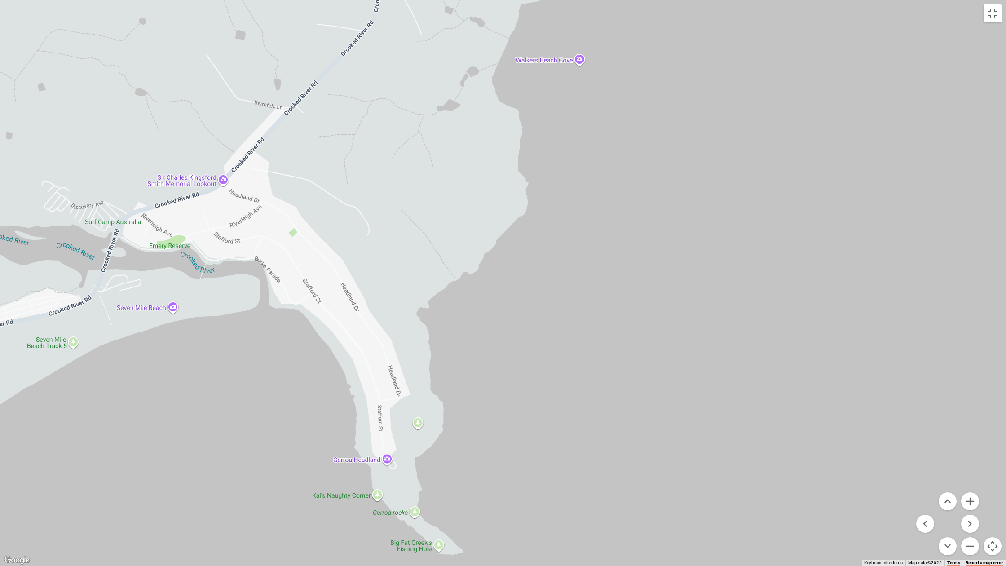
drag, startPoint x: 991, startPoint y: 544, endPoint x: 989, endPoint y: 552, distance: 8.0
click at [837, 476] on button "Map camera controls" at bounding box center [993, 546] width 18 height 18
click at [837, 14] on button "Toggle fullscreen view" at bounding box center [993, 13] width 18 height 18
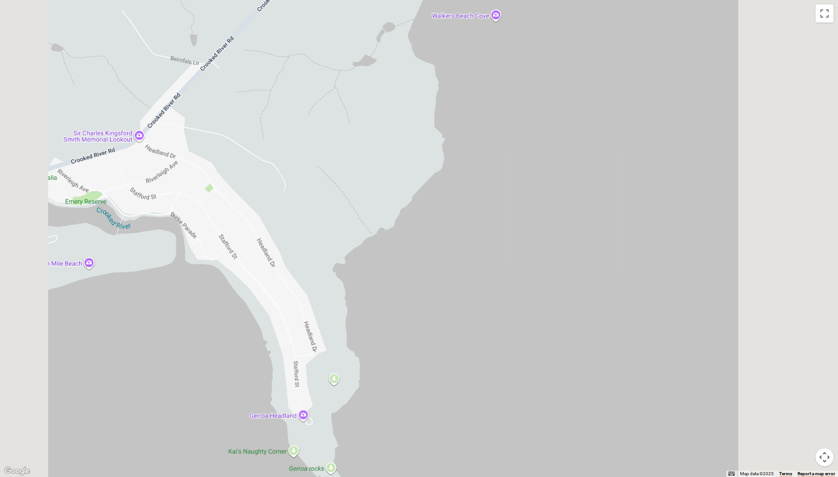
scroll to position [0, 0]
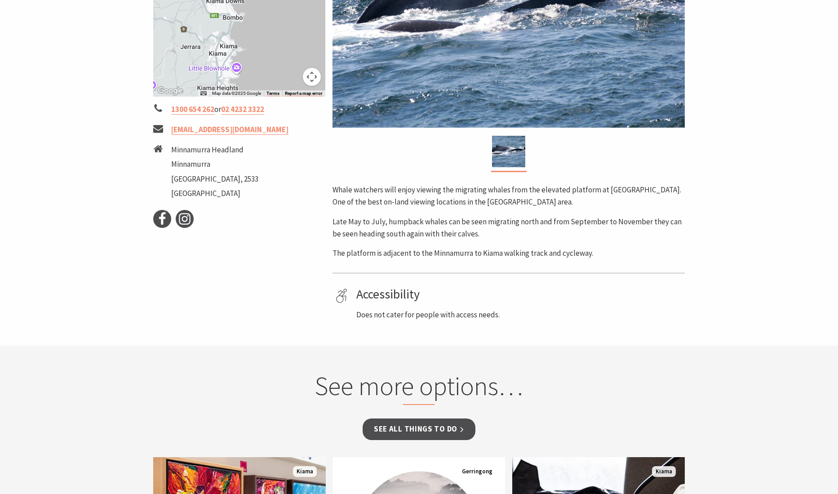
scroll to position [84, 0]
